Goal: Complete application form

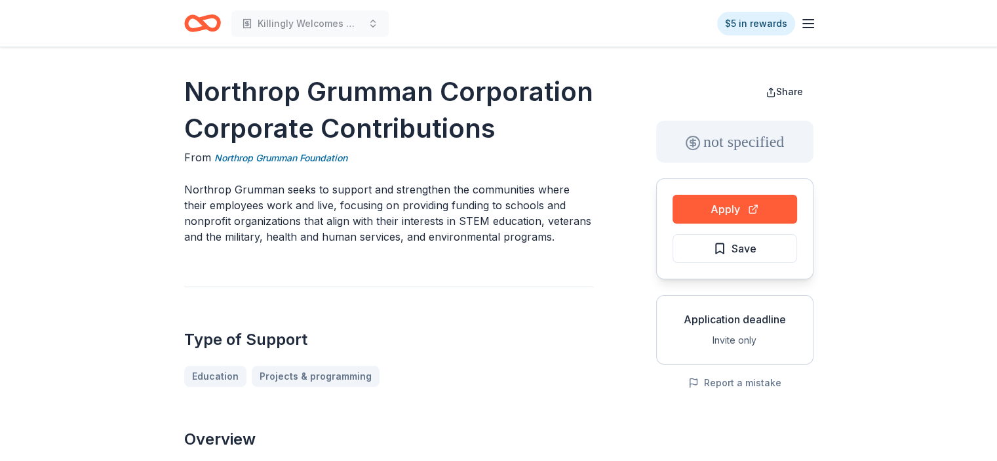
scroll to position [0, 1238]
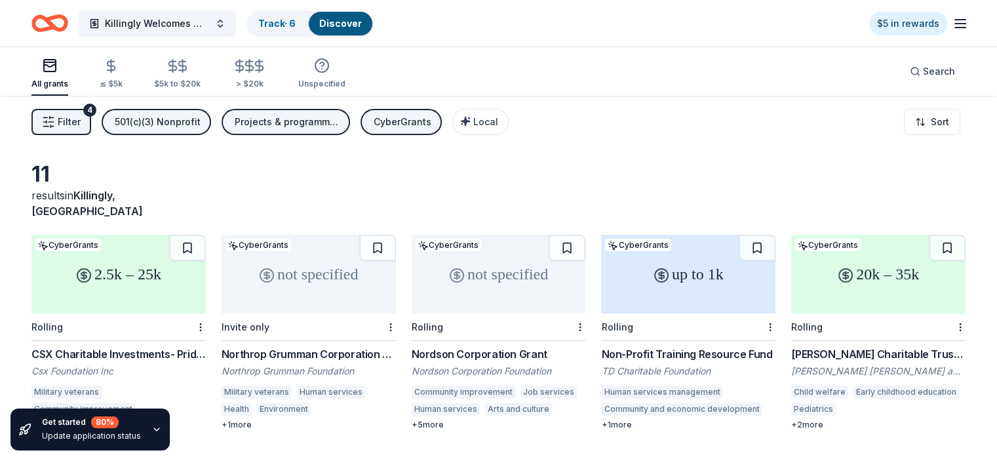
click at [355, 22] on link "Discover" at bounding box center [340, 23] width 43 height 11
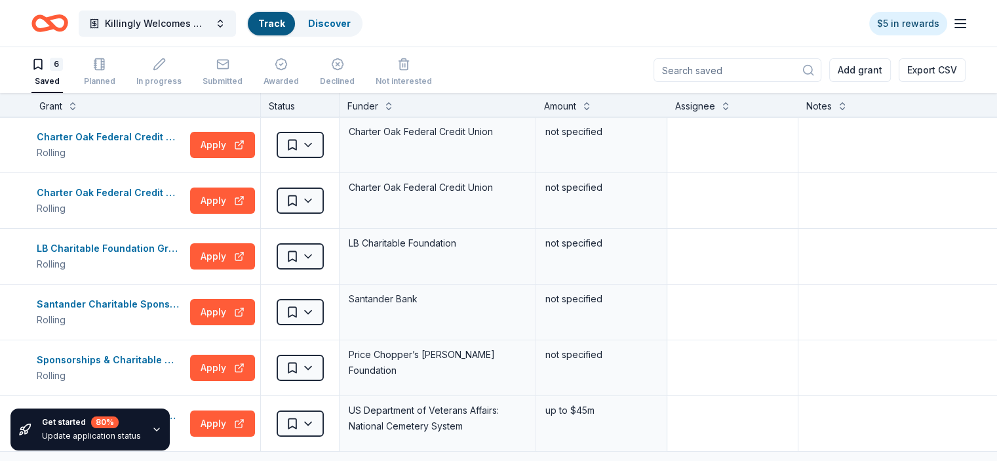
click at [285, 22] on link "Track" at bounding box center [271, 23] width 26 height 11
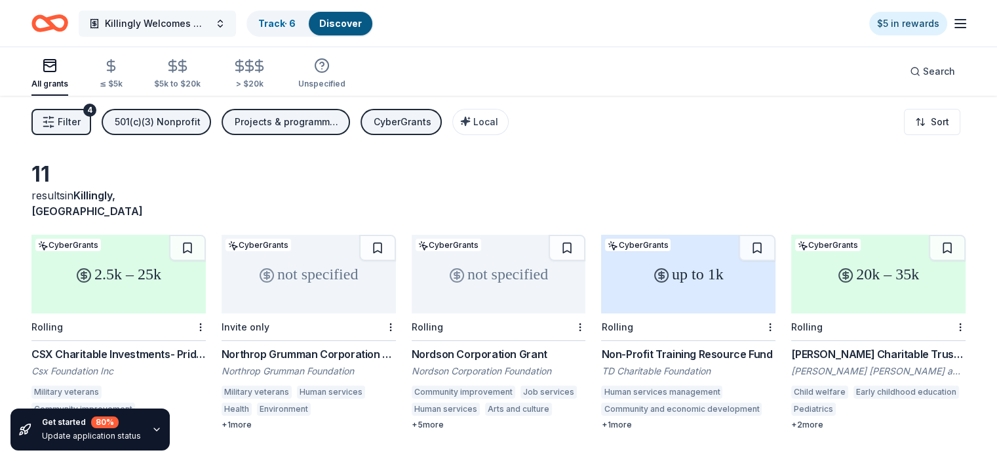
click at [149, 18] on span "Killingly Welcomes Wreaths Across America" at bounding box center [157, 24] width 105 height 16
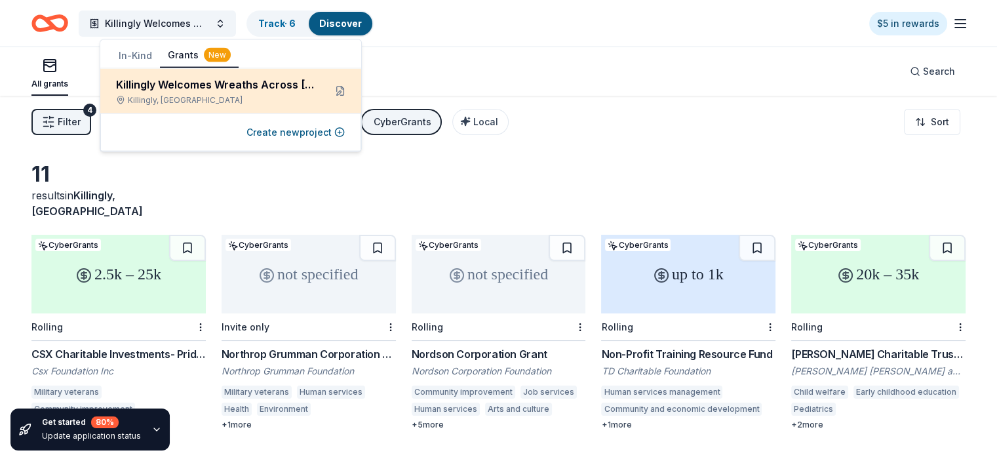
click at [177, 82] on div "Killingly Welcomes Wreaths Across [GEOGRAPHIC_DATA]" at bounding box center [215, 85] width 198 height 16
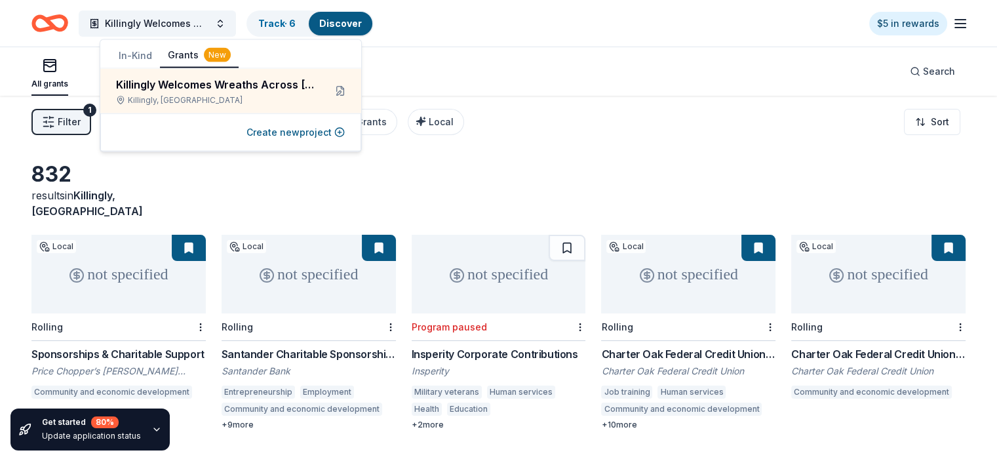
click at [132, 50] on button "In-Kind" at bounding box center [135, 56] width 49 height 24
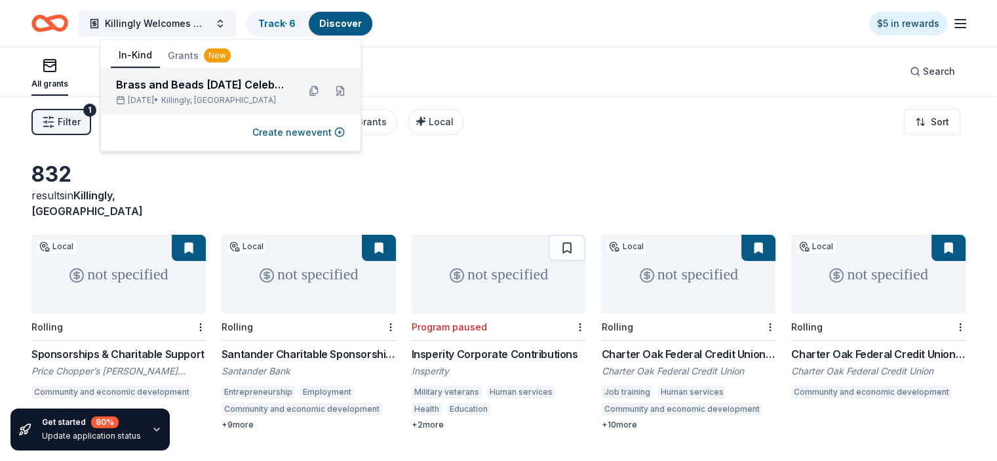
click at [166, 85] on div "Brass and Beads [DATE] Celebration" at bounding box center [202, 85] width 172 height 16
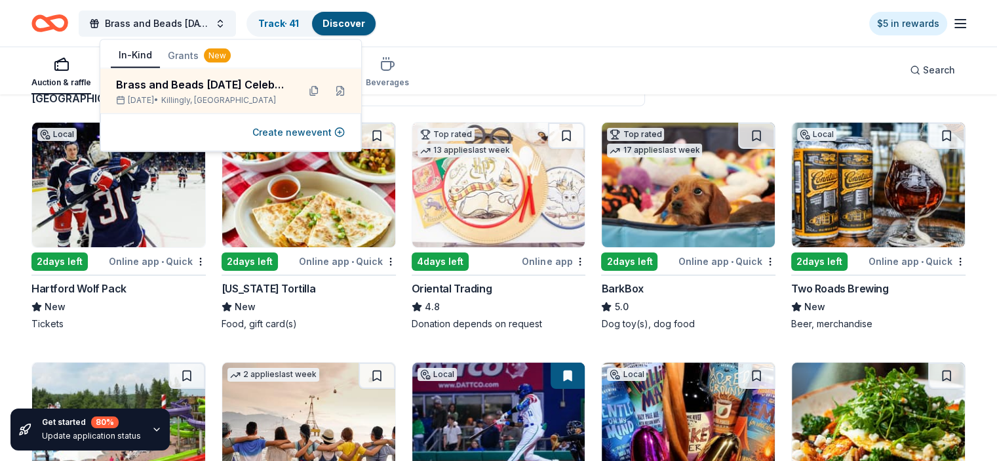
scroll to position [131, 0]
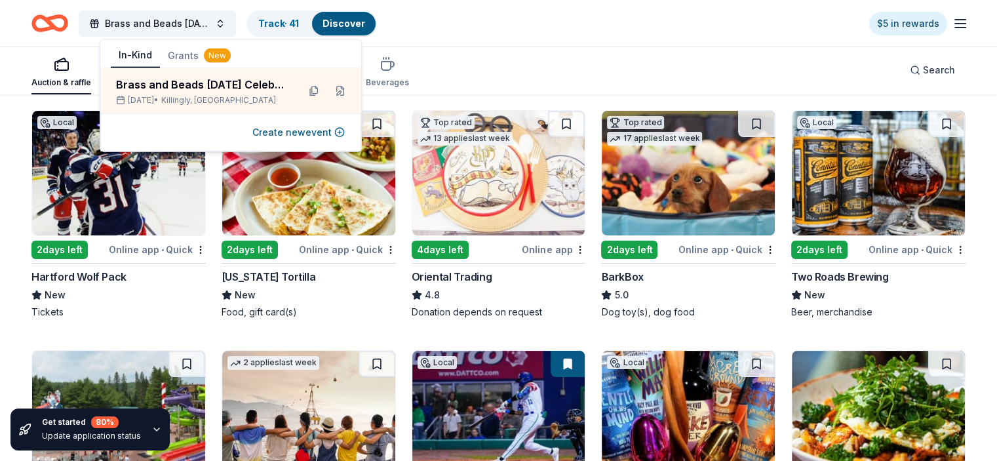
click at [114, 214] on img at bounding box center [118, 173] width 173 height 125
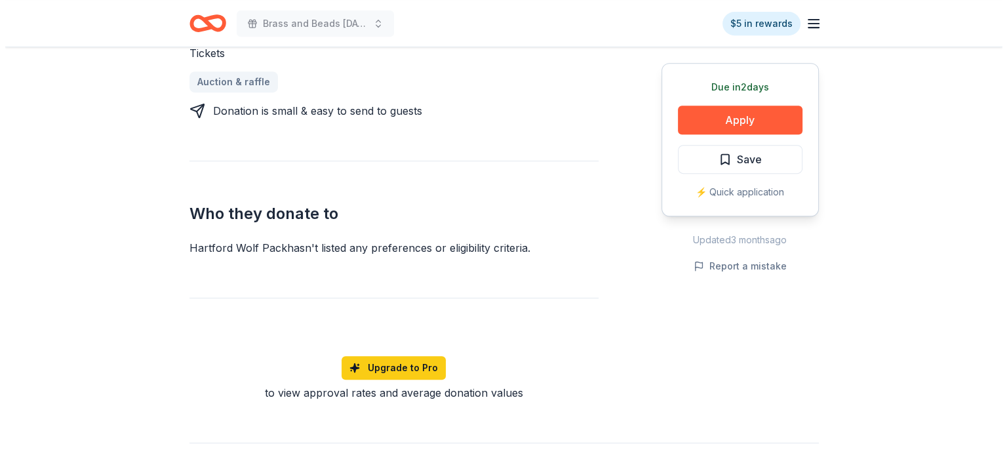
scroll to position [590, 0]
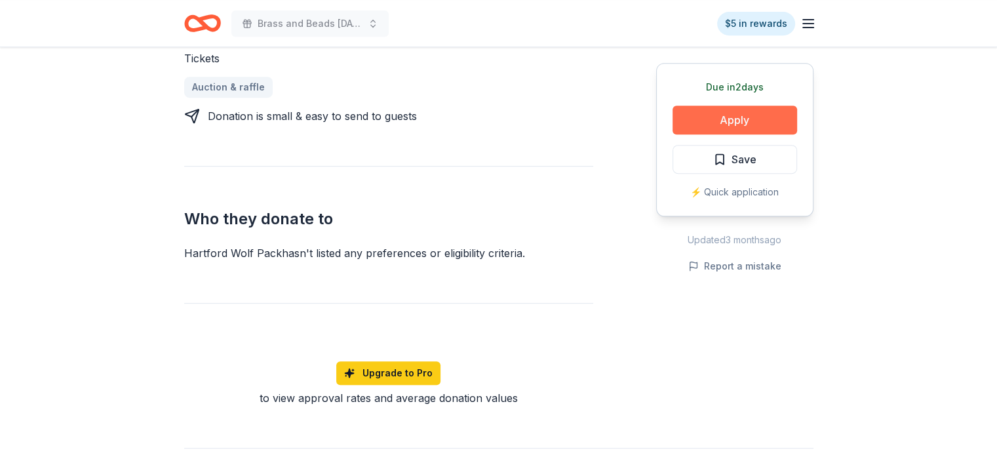
click at [731, 113] on button "Apply" at bounding box center [735, 120] width 125 height 29
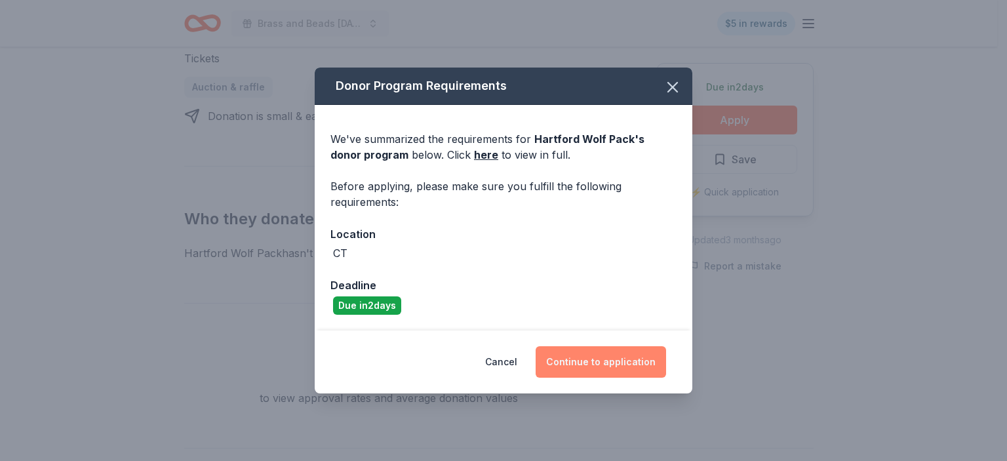
click at [597, 355] on button "Continue to application" at bounding box center [601, 361] width 130 height 31
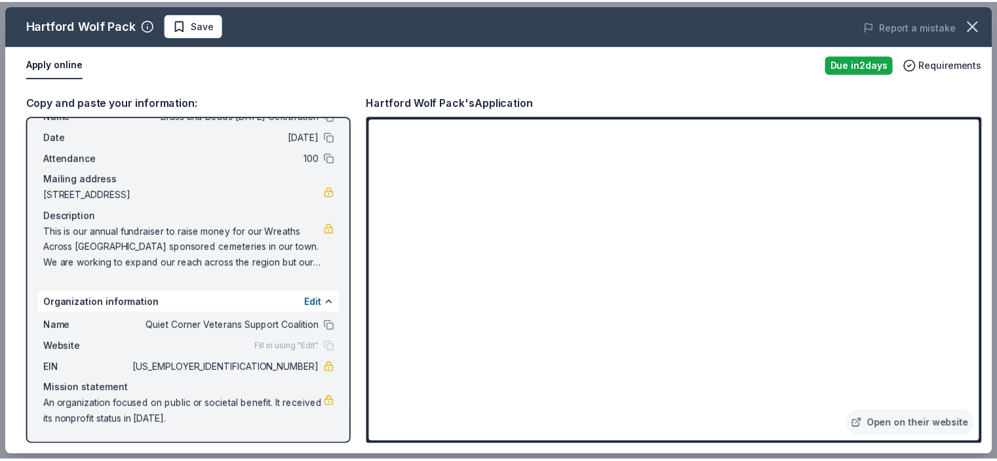
scroll to position [0, 0]
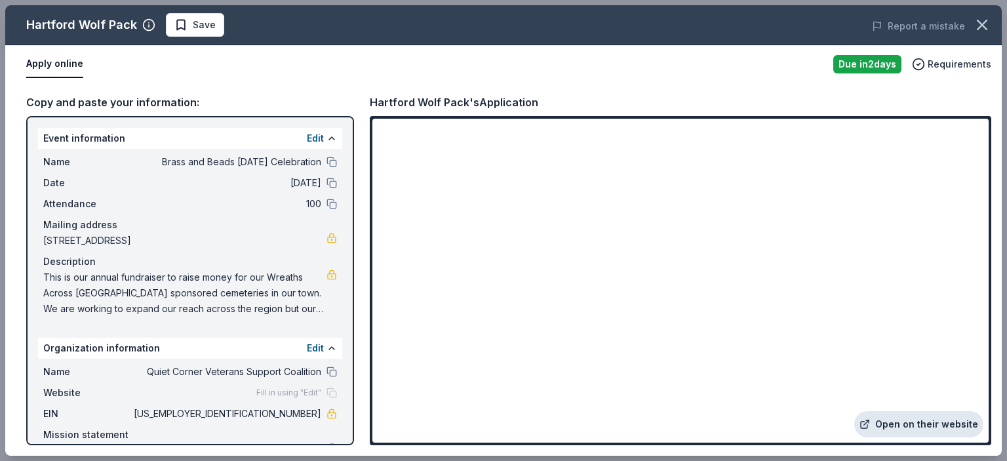
click at [921, 418] on link "Open on their website" at bounding box center [918, 424] width 129 height 26
click at [41, 60] on button "Apply online" at bounding box center [54, 64] width 57 height 28
click at [947, 63] on span "Requirements" at bounding box center [960, 64] width 64 height 16
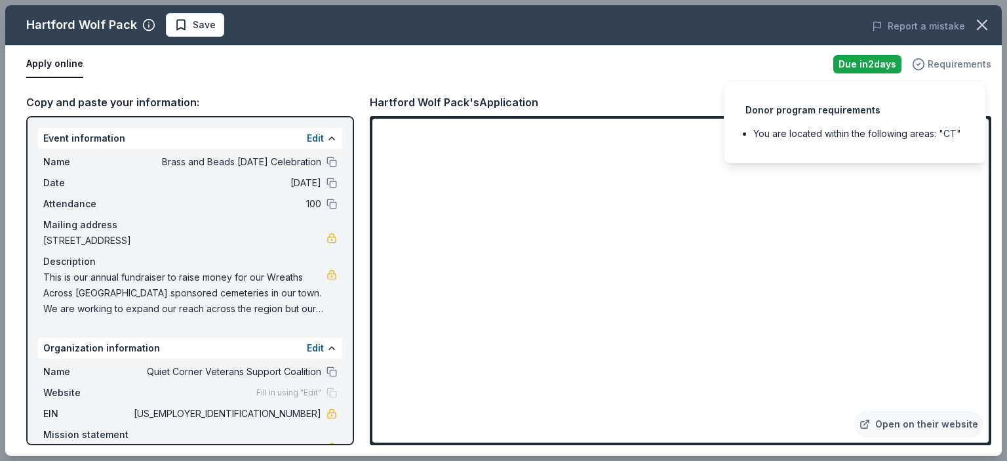
click at [947, 63] on span "Requirements" at bounding box center [960, 64] width 64 height 16
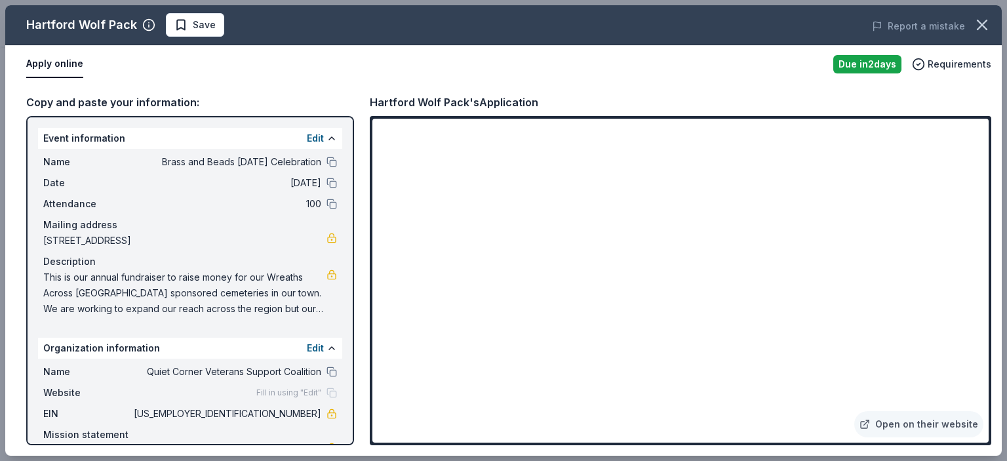
click at [989, 27] on icon "button" at bounding box center [982, 25] width 18 height 18
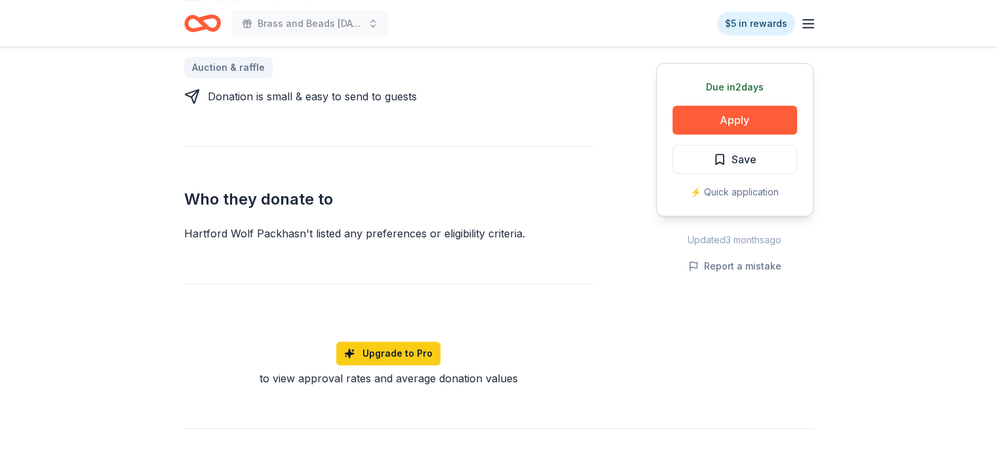
scroll to position [590, 0]
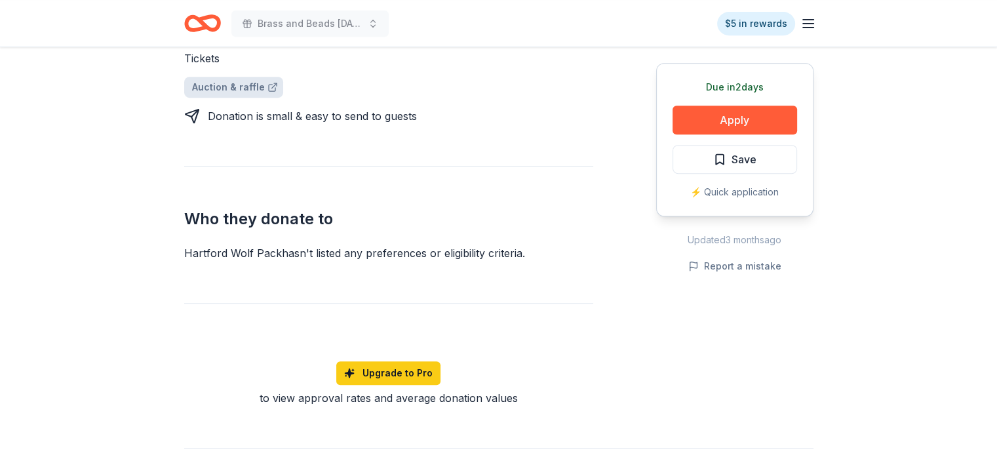
click at [224, 80] on link "Auction & raffle" at bounding box center [233, 87] width 99 height 21
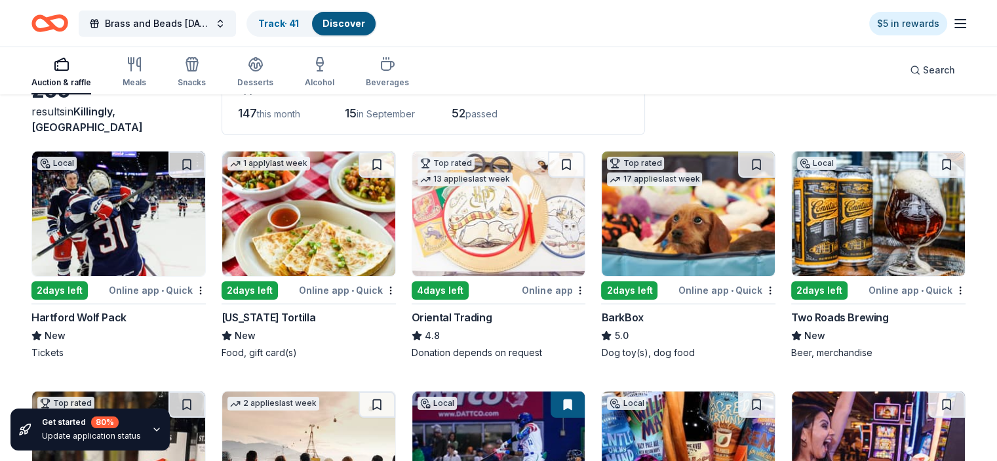
scroll to position [131, 0]
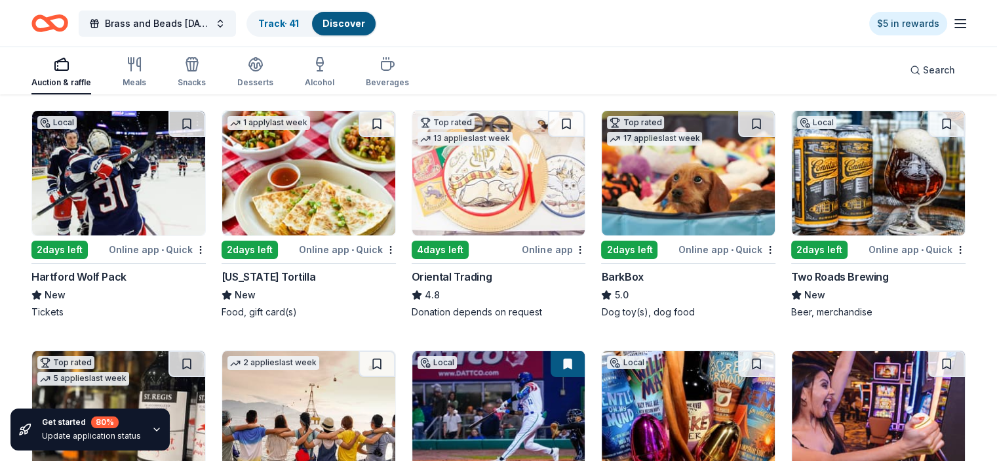
click at [149, 206] on img at bounding box center [118, 173] width 173 height 125
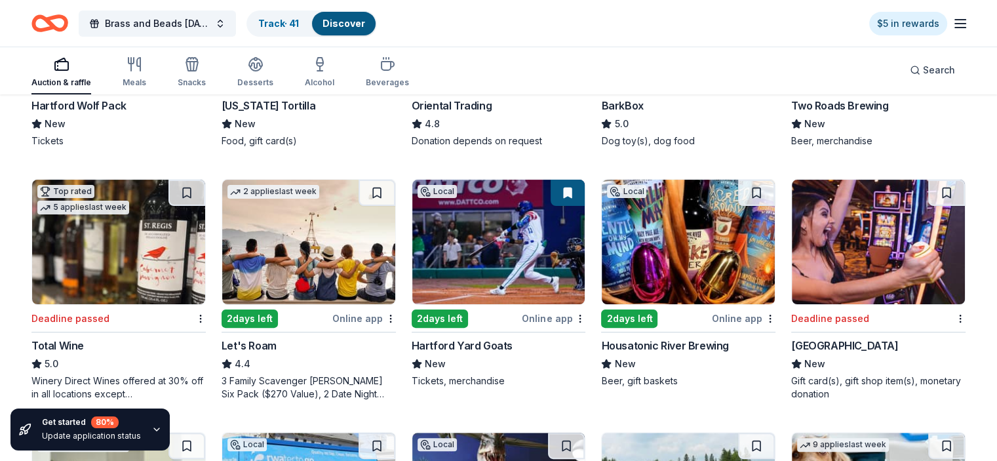
scroll to position [328, 0]
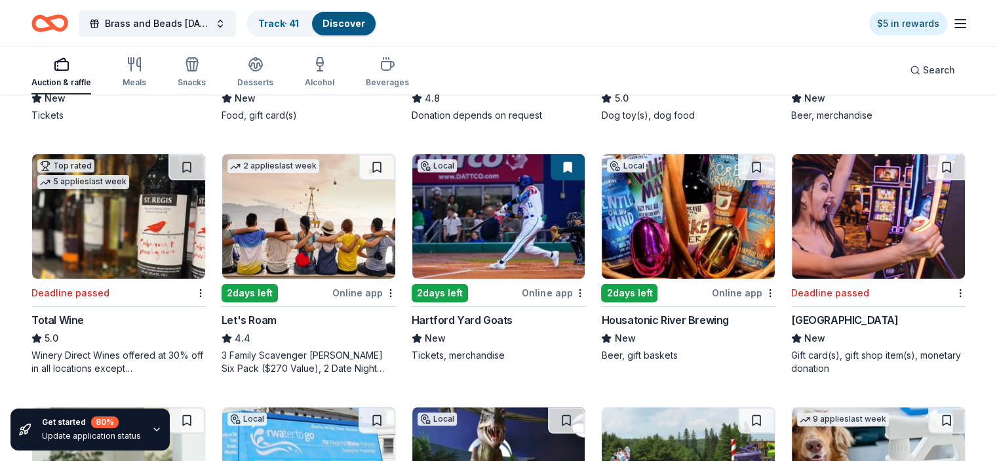
click at [335, 217] on img at bounding box center [308, 216] width 173 height 125
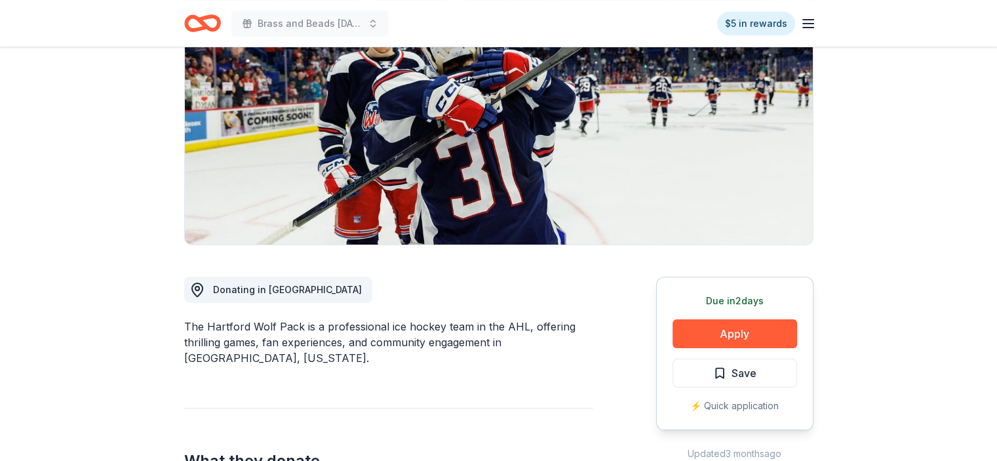
scroll to position [197, 0]
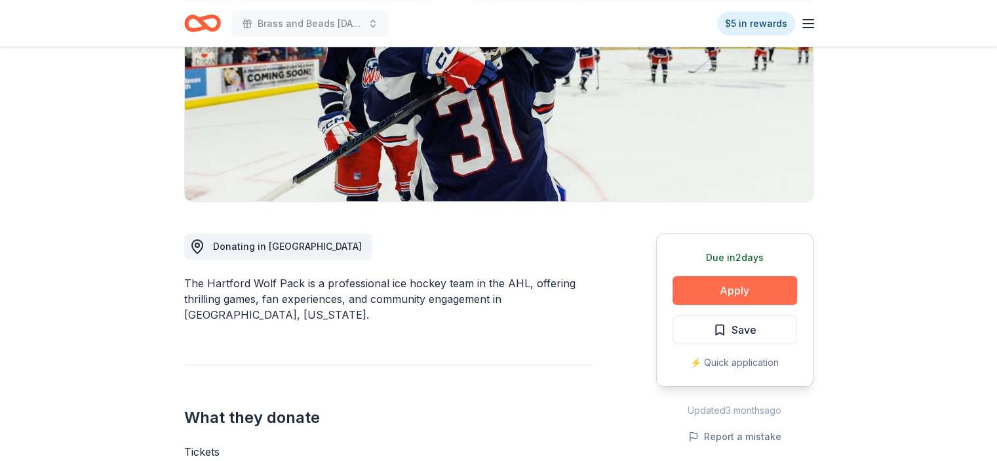
click at [715, 288] on button "Apply" at bounding box center [735, 290] width 125 height 29
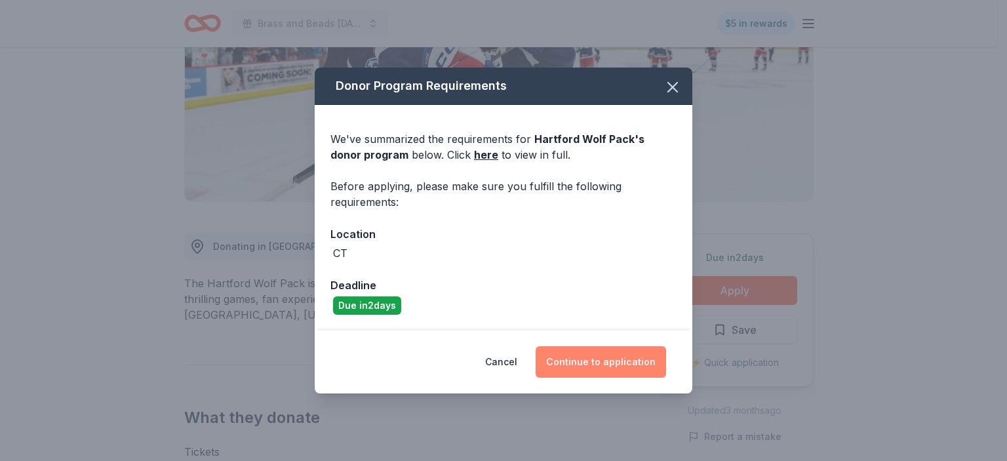
click at [595, 360] on button "Continue to application" at bounding box center [601, 361] width 130 height 31
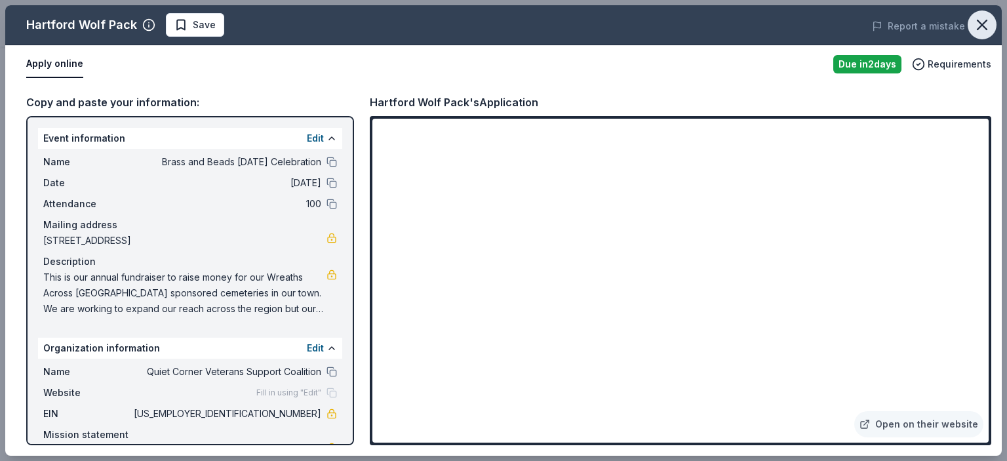
click at [980, 20] on icon "button" at bounding box center [982, 25] width 18 height 18
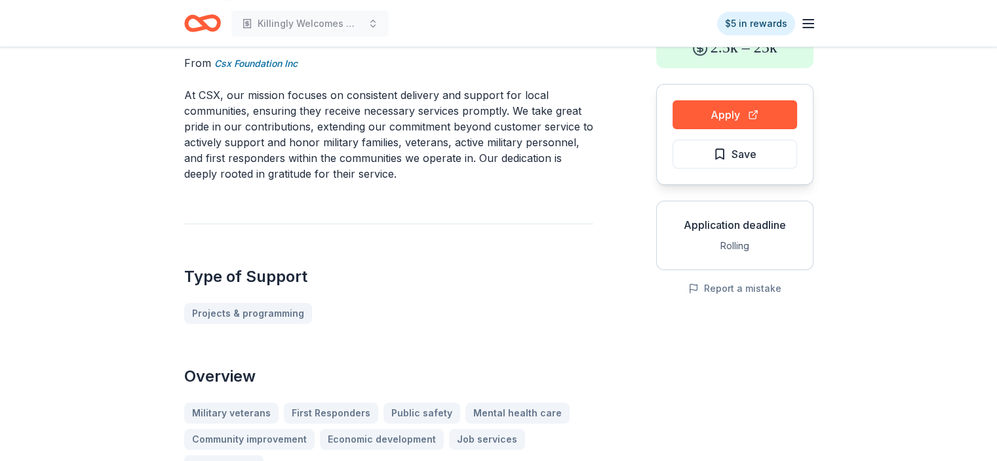
scroll to position [66, 0]
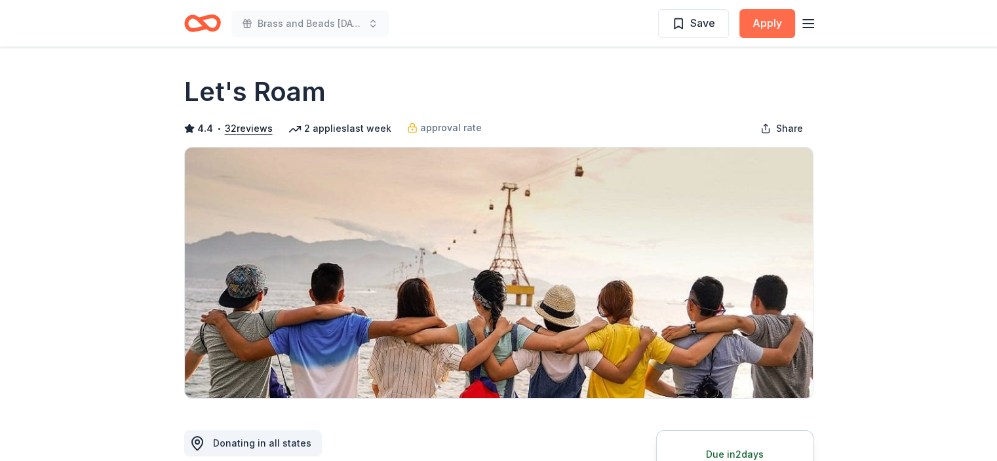
click at [761, 23] on button "Apply" at bounding box center [768, 23] width 56 height 29
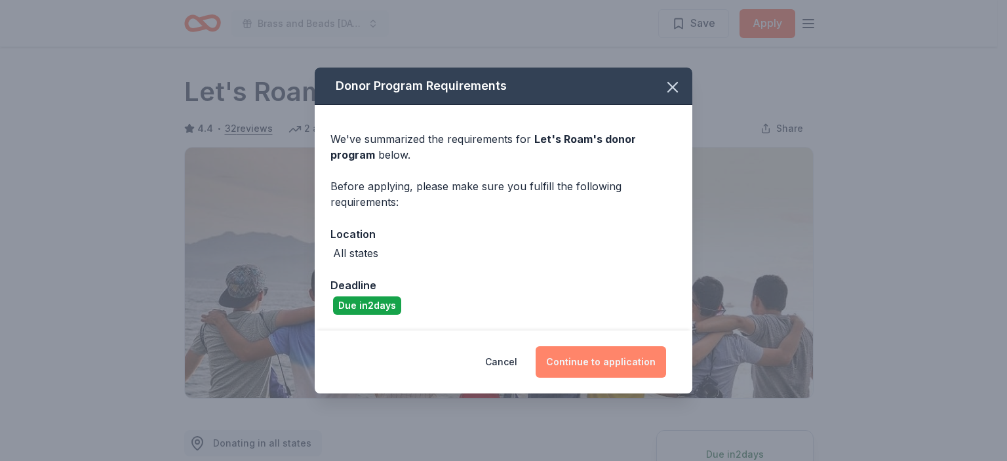
click at [601, 363] on button "Continue to application" at bounding box center [601, 361] width 130 height 31
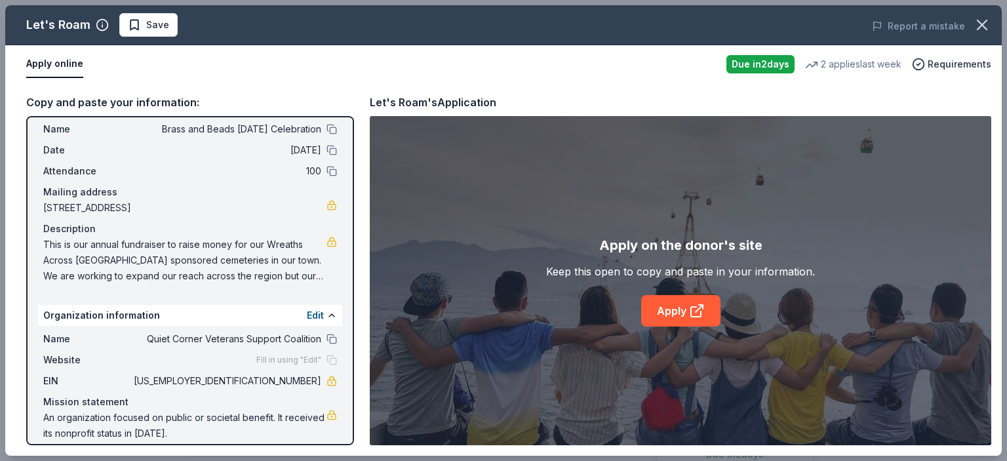
scroll to position [46, 0]
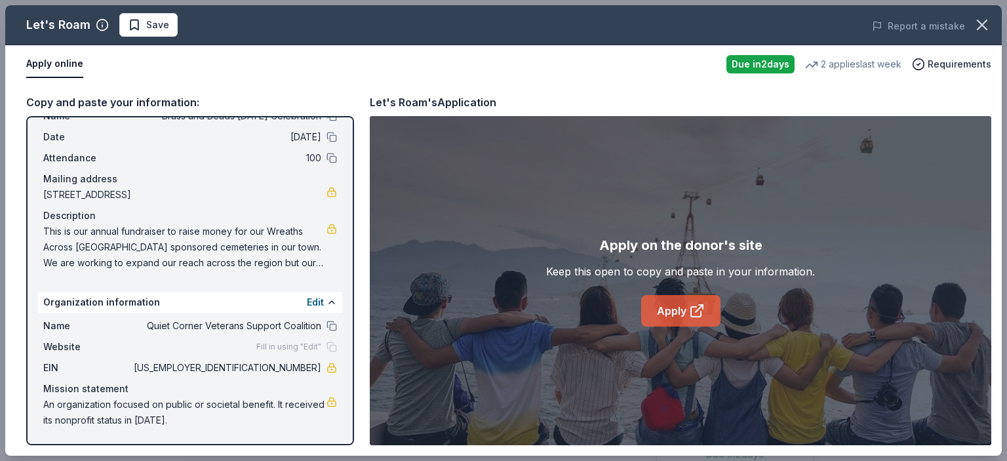
click at [686, 308] on link "Apply" at bounding box center [680, 310] width 79 height 31
